Goal: Information Seeking & Learning: Learn about a topic

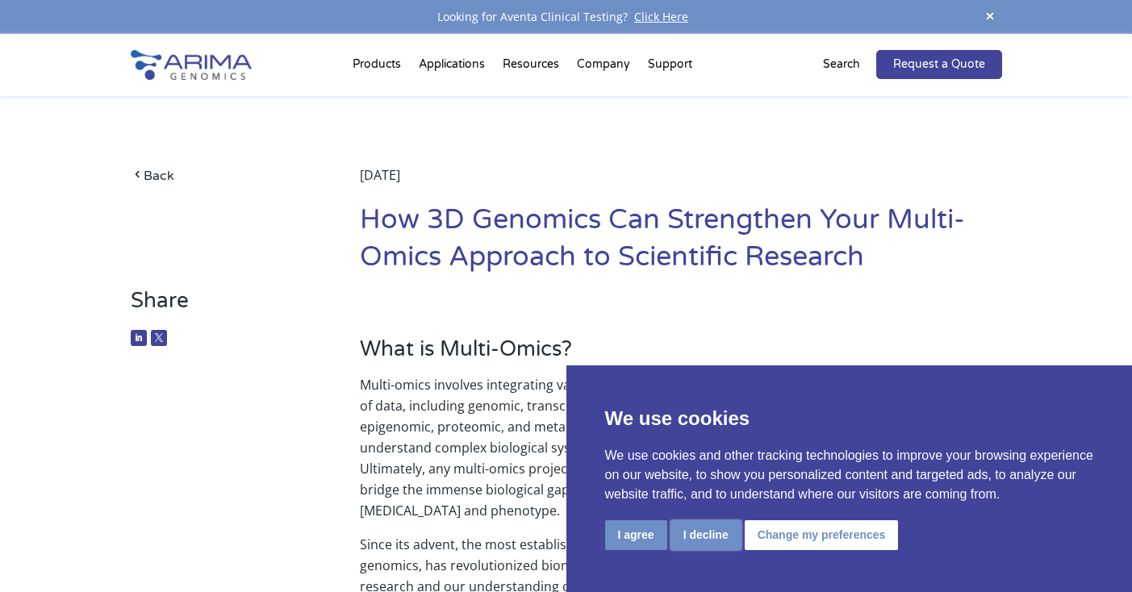
click at [702, 533] on button "I decline" at bounding box center [706, 535] width 71 height 30
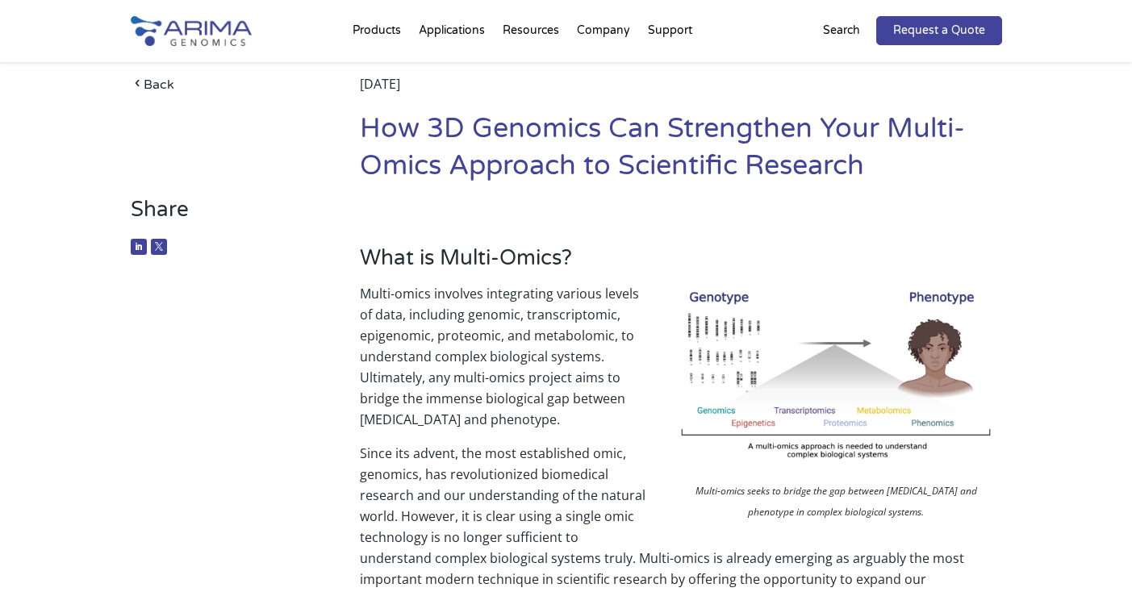
scroll to position [94, 0]
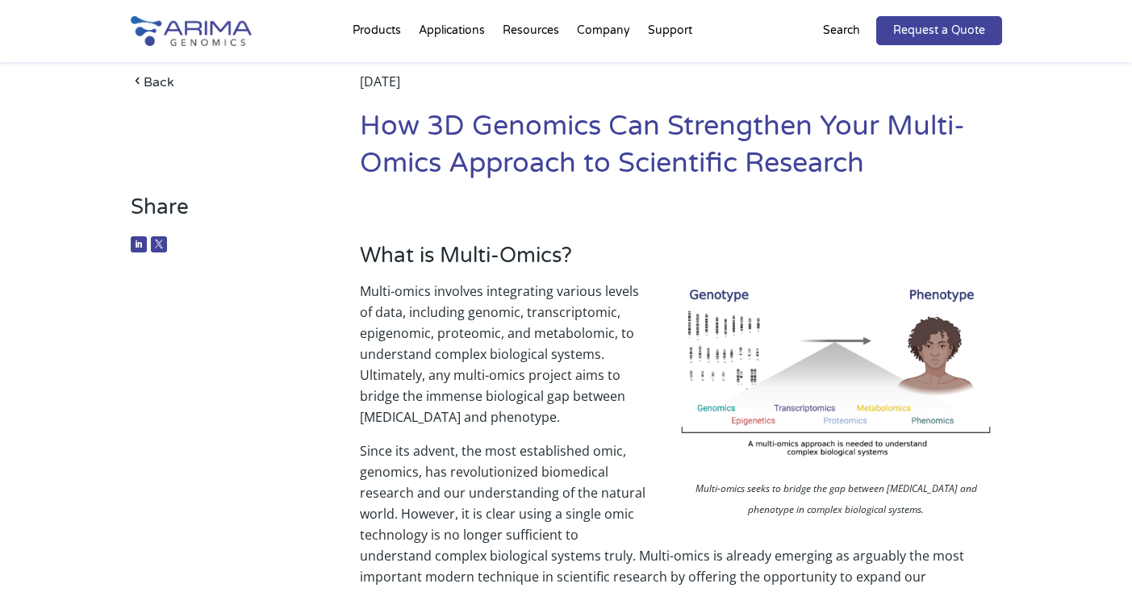
click at [789, 332] on img at bounding box center [836, 377] width 323 height 193
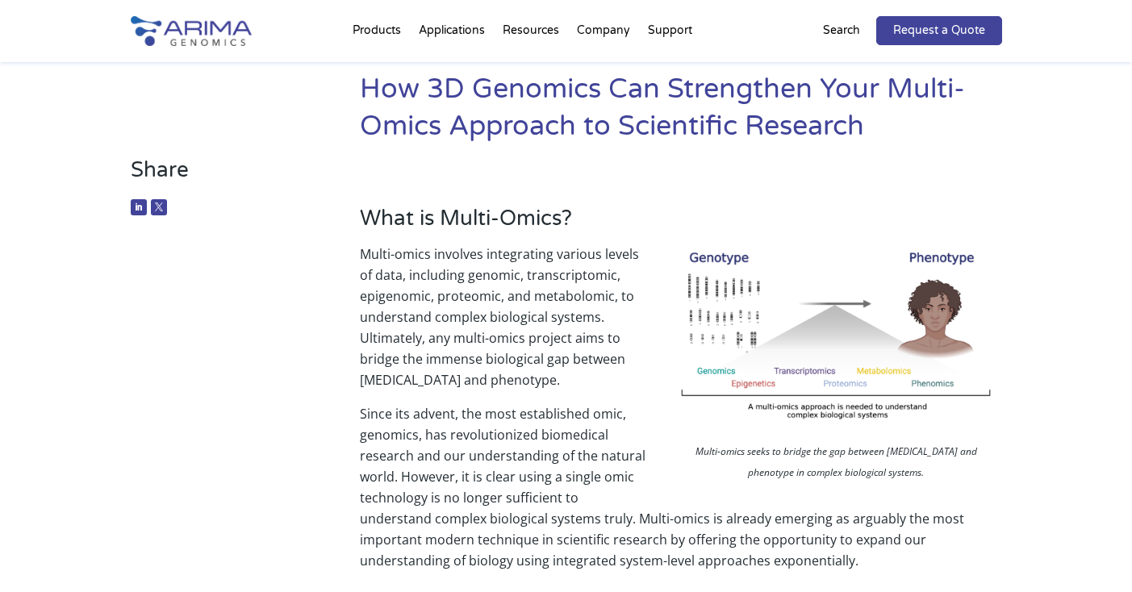
scroll to position [132, 0]
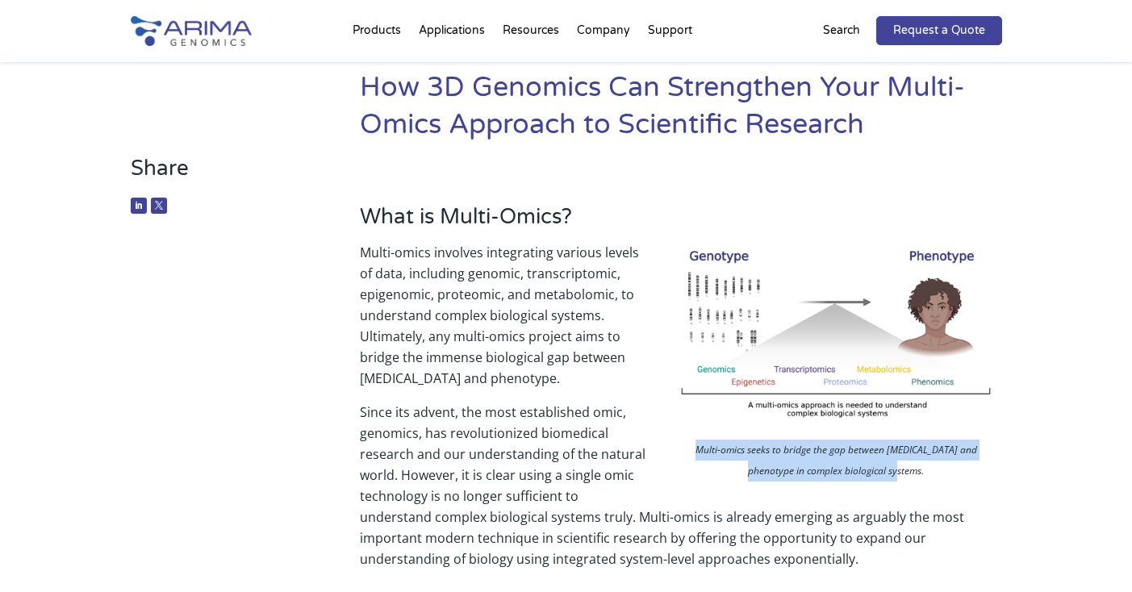
drag, startPoint x: 684, startPoint y: 451, endPoint x: 899, endPoint y: 475, distance: 216.0
click at [899, 475] on p "Multi-omics seeks to bridge the gap between [MEDICAL_DATA] and phenotype in com…" at bounding box center [836, 463] width 331 height 46
copy p "Multi-omics seeks to bridge the gap between [MEDICAL_DATA] and phenotype in com…"
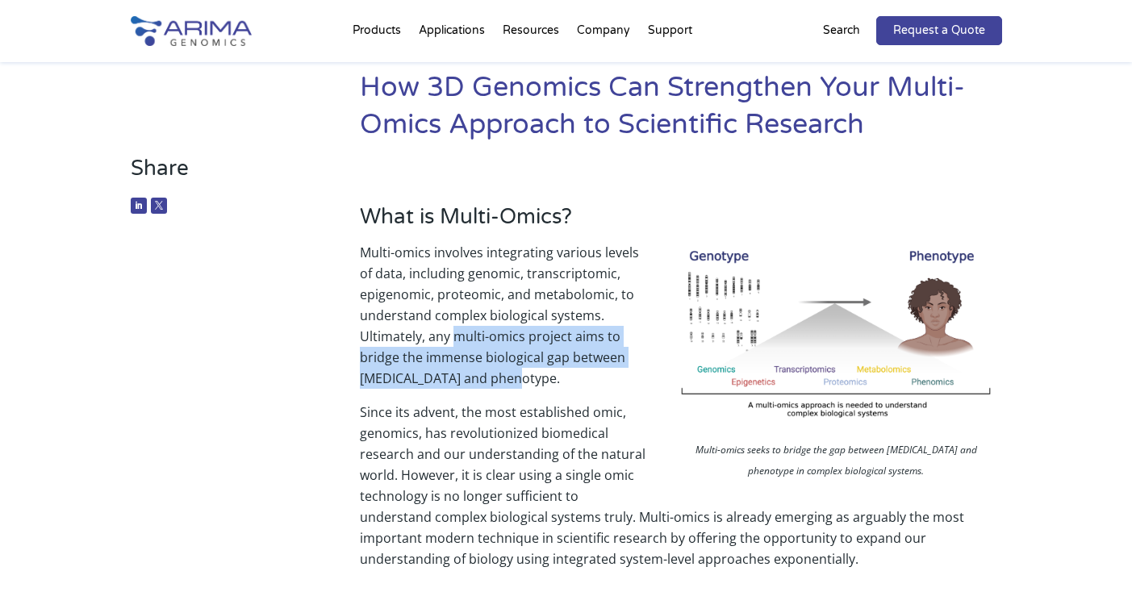
copy p "multi-omics project aims to bridge the immense biological gap between [MEDICAL_…"
drag, startPoint x: 454, startPoint y: 336, endPoint x: 515, endPoint y: 371, distance: 70.2
click at [515, 371] on p "Multi-omics involves integrating various levels of data, including genomic, tra…" at bounding box center [680, 322] width 641 height 160
